Goal: Information Seeking & Learning: Learn about a topic

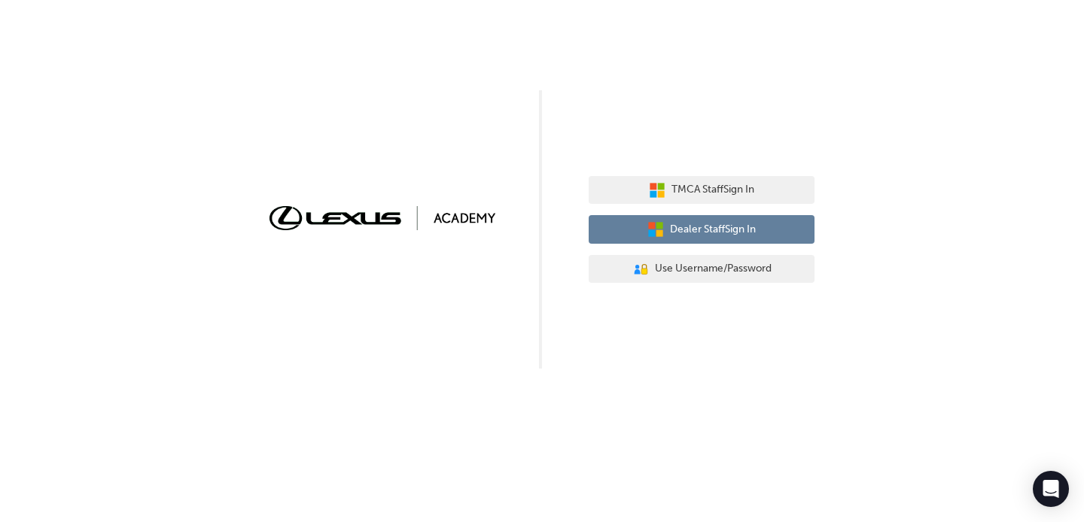
click at [684, 230] on span "Dealer Staff Sign In" at bounding box center [713, 229] width 86 height 17
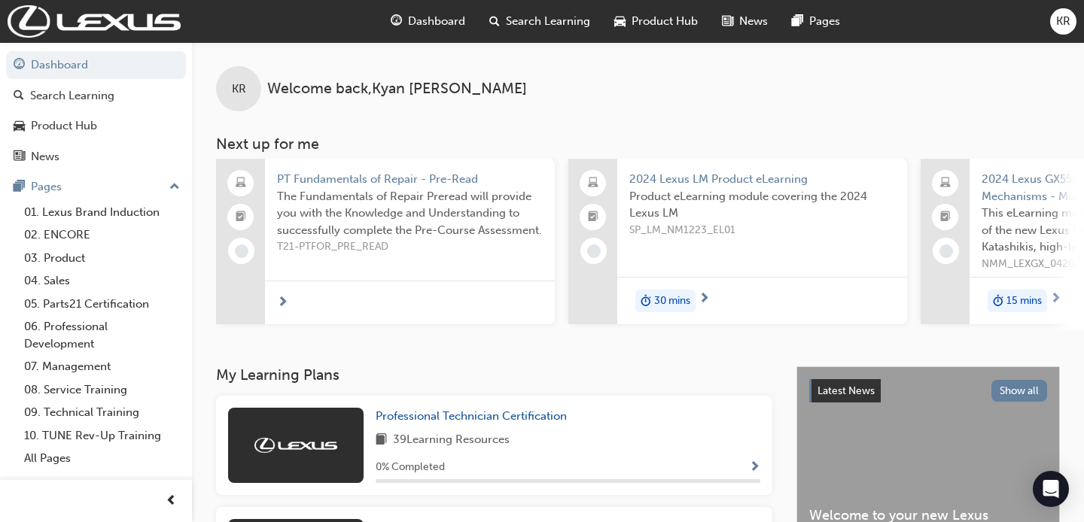
click at [643, 16] on span "Product Hub" at bounding box center [664, 21] width 66 height 17
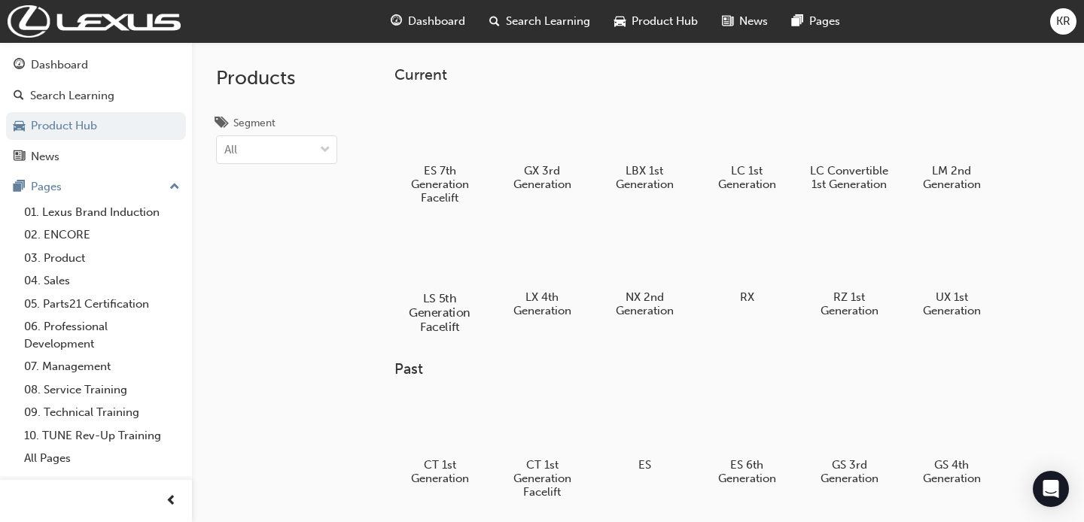
click at [439, 264] on div at bounding box center [439, 255] width 84 height 60
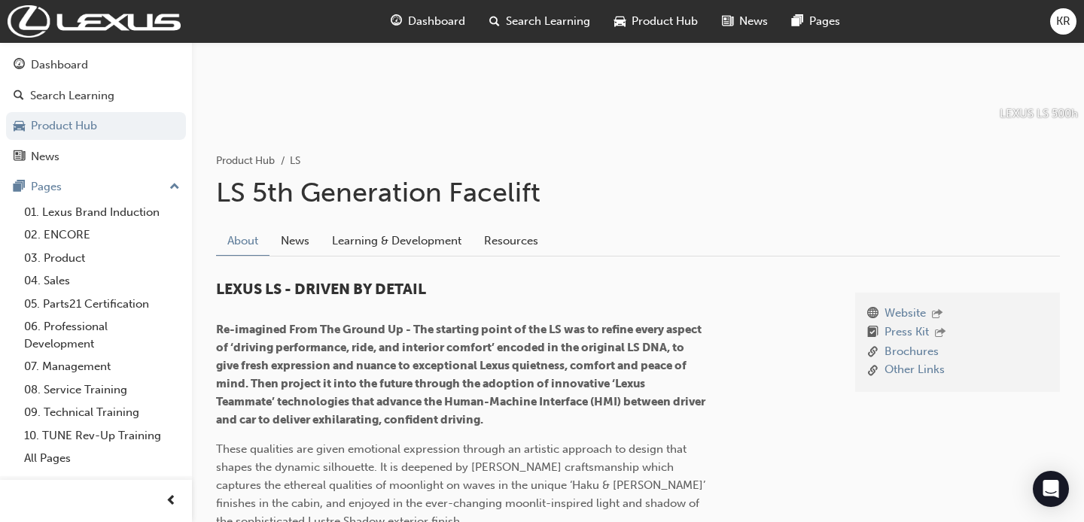
scroll to position [226, 0]
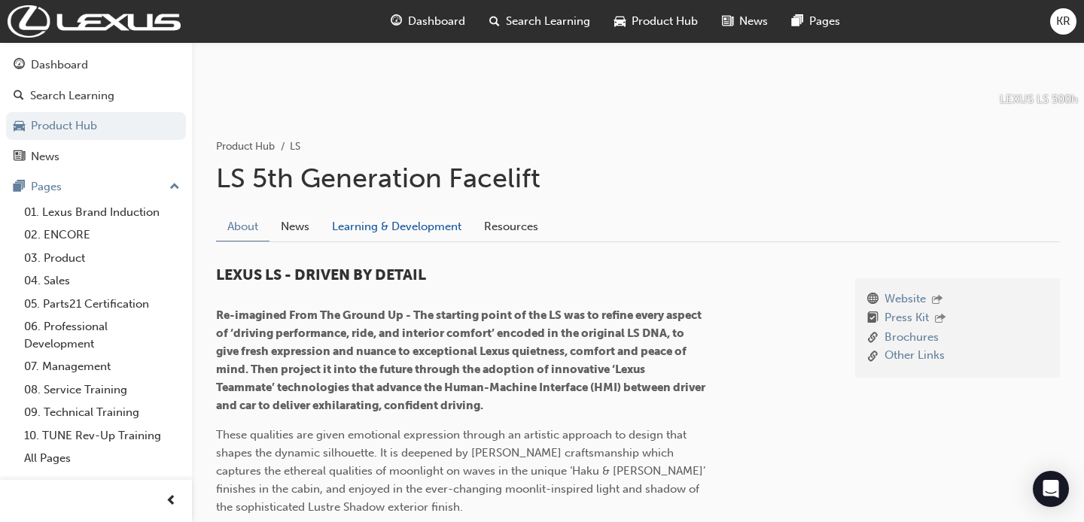
click at [414, 215] on link "Learning & Development" at bounding box center [397, 226] width 152 height 29
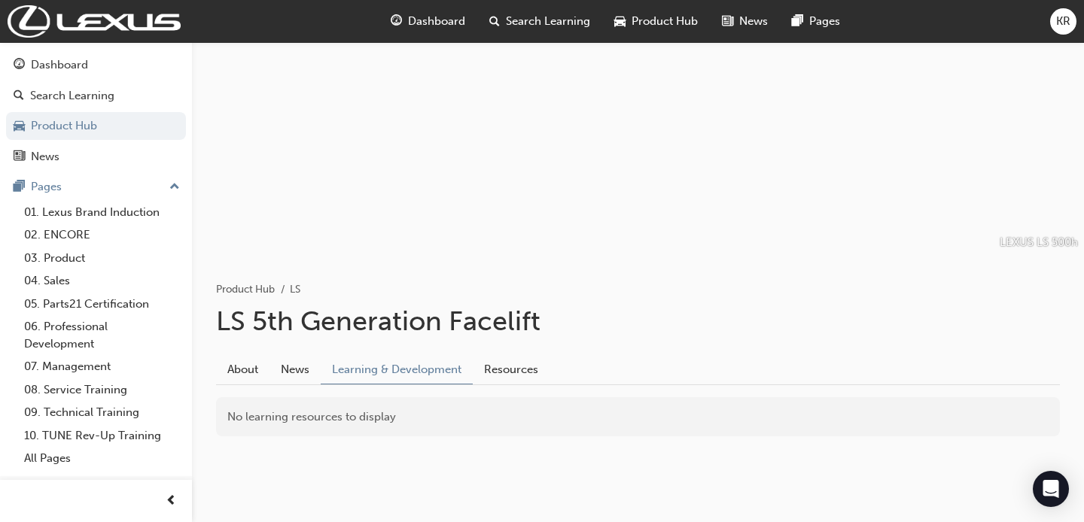
scroll to position [82, 0]
click at [235, 360] on link "About" at bounding box center [242, 370] width 53 height 29
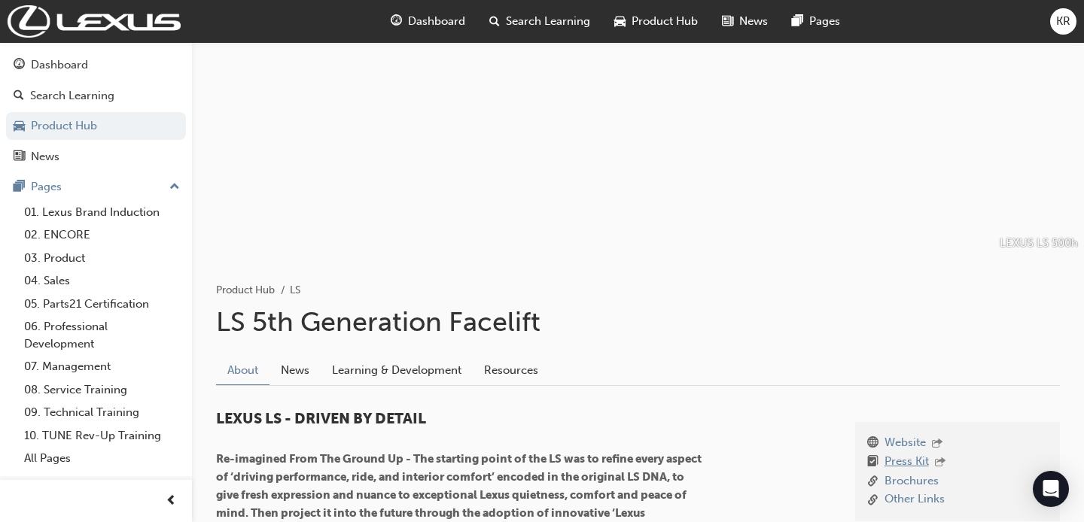
click at [908, 459] on link "Press Kit" at bounding box center [906, 463] width 44 height 20
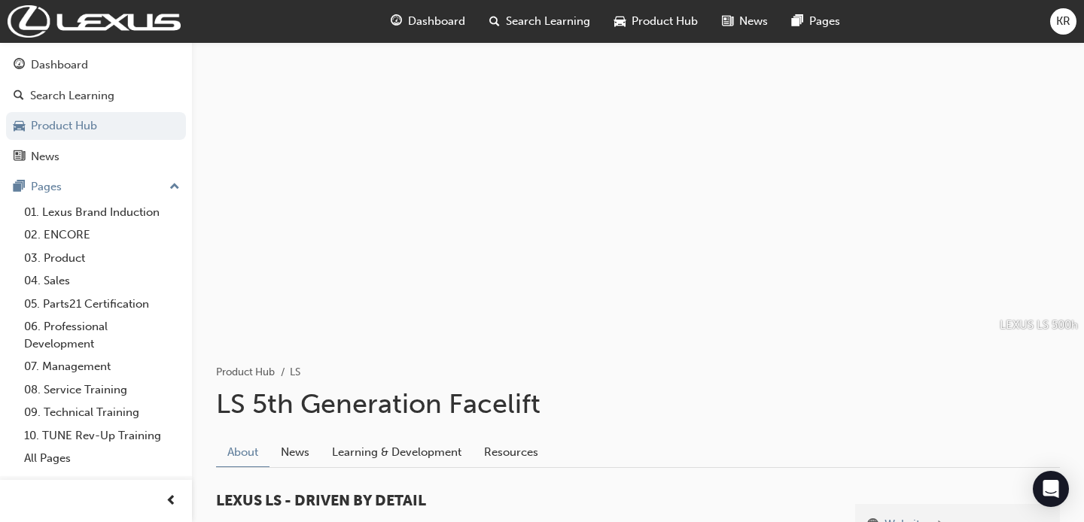
click at [643, 23] on span "Product Hub" at bounding box center [664, 21] width 66 height 17
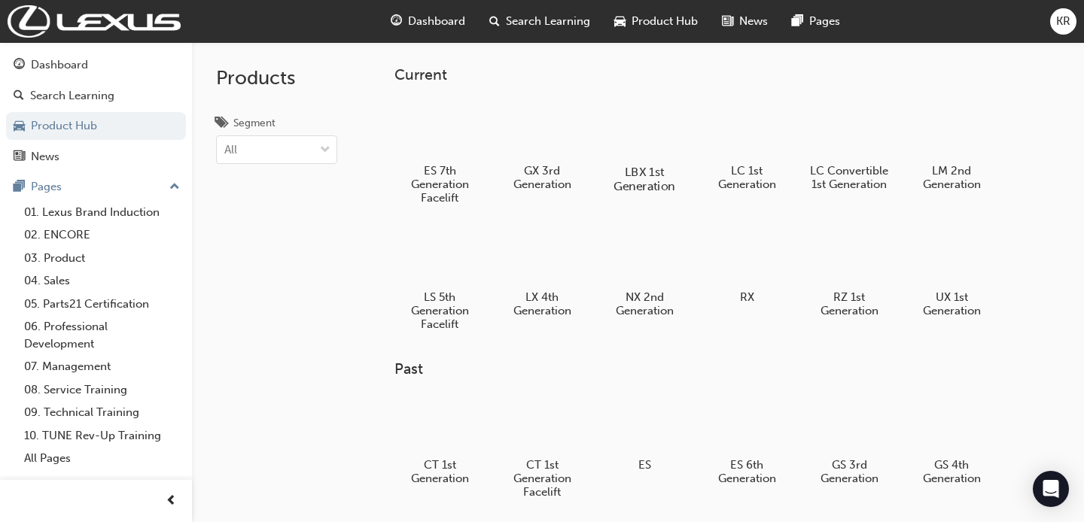
click at [651, 138] on div at bounding box center [644, 128] width 84 height 59
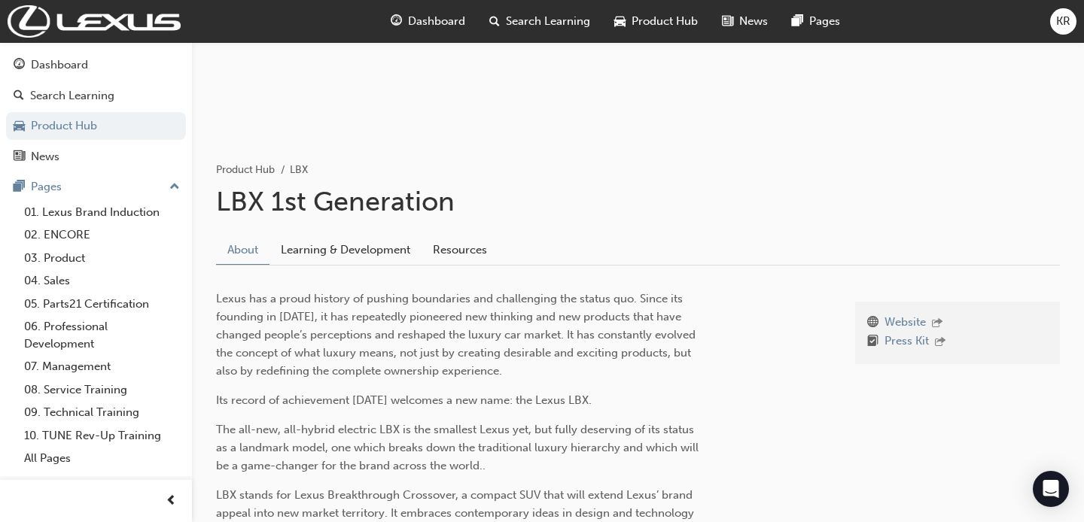
scroll to position [205, 0]
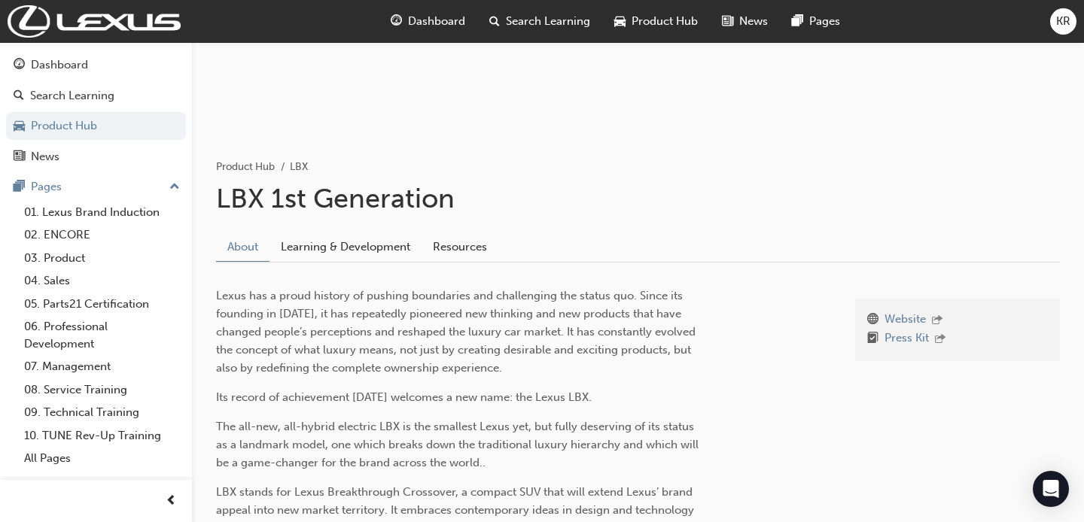
click at [883, 333] on div "Press Kit" at bounding box center [957, 340] width 181 height 20
click at [896, 336] on link "Press Kit" at bounding box center [906, 340] width 44 height 20
